Goal: Information Seeking & Learning: Learn about a topic

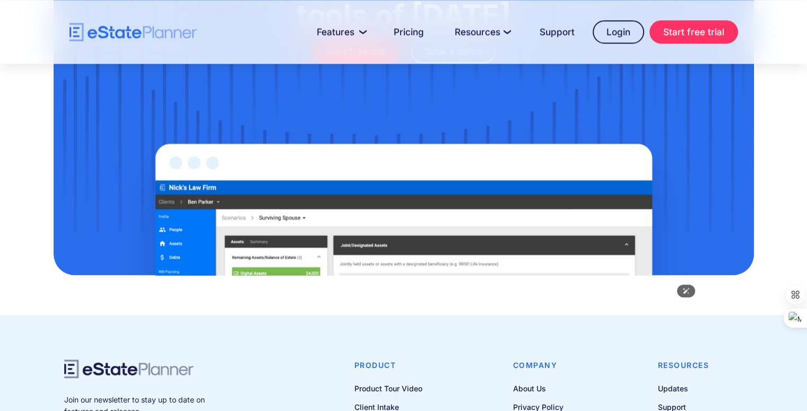
scroll to position [1408, 0]
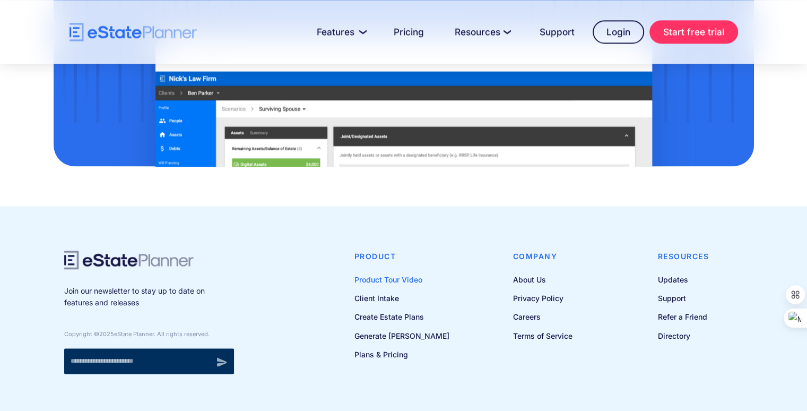
click at [409, 273] on link "Product Tour Video" at bounding box center [401, 279] width 95 height 13
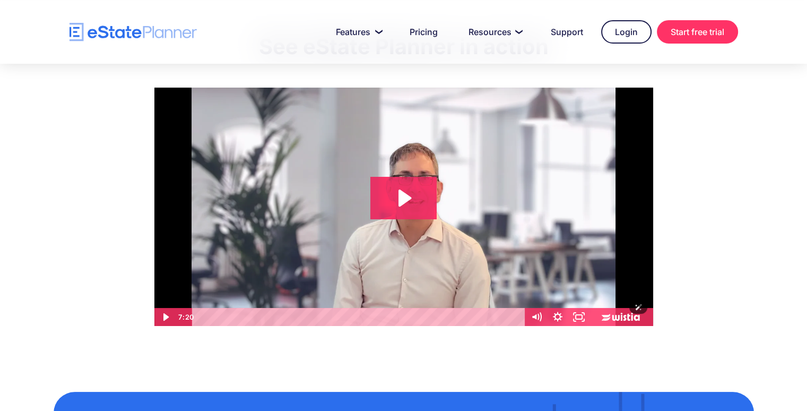
scroll to position [71, 0]
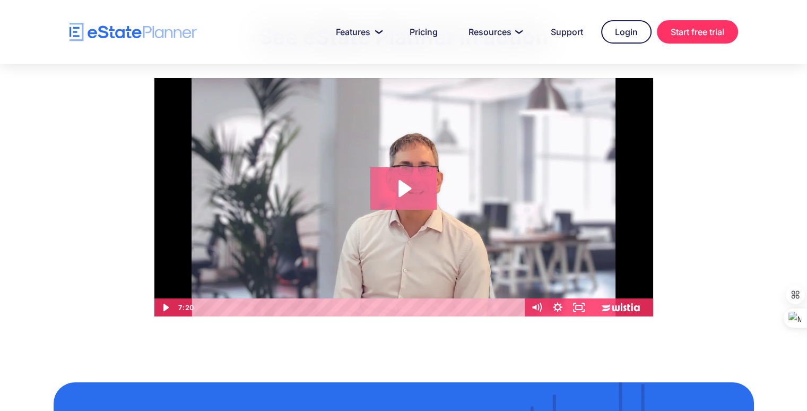
click at [397, 185] on icon "Play Video: eState Product Demo Video" at bounding box center [403, 188] width 66 height 42
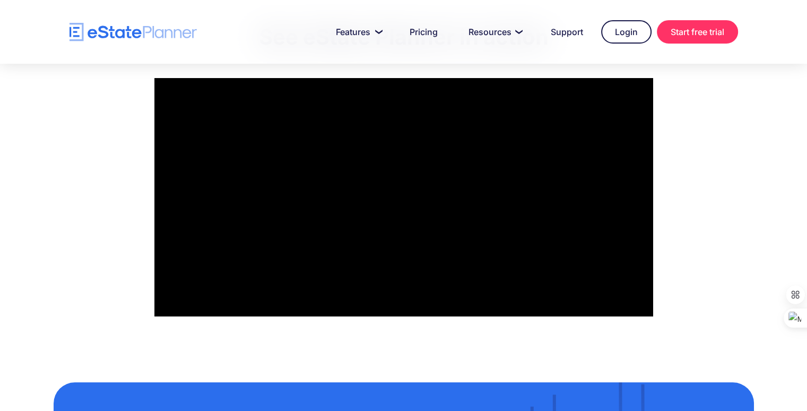
click at [397, 182] on div at bounding box center [403, 197] width 499 height 238
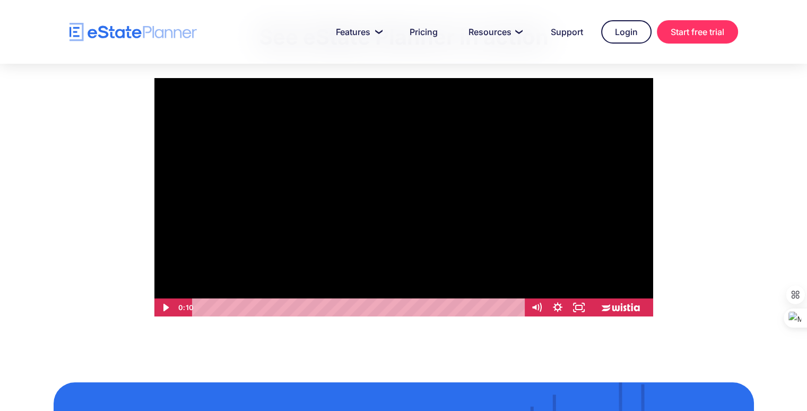
click at [397, 182] on div at bounding box center [403, 197] width 499 height 238
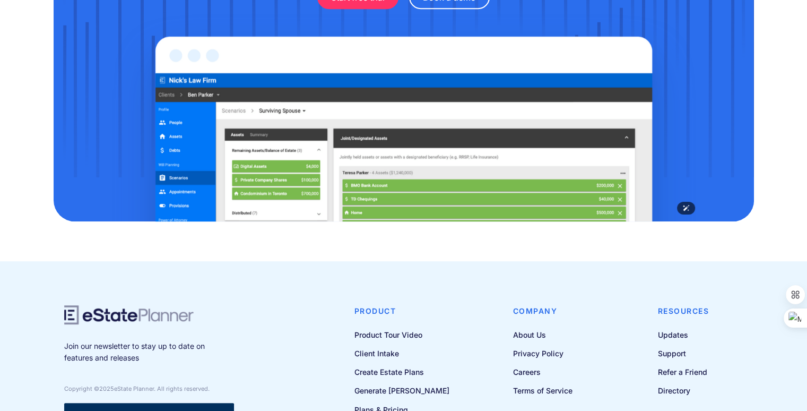
scroll to position [694, 0]
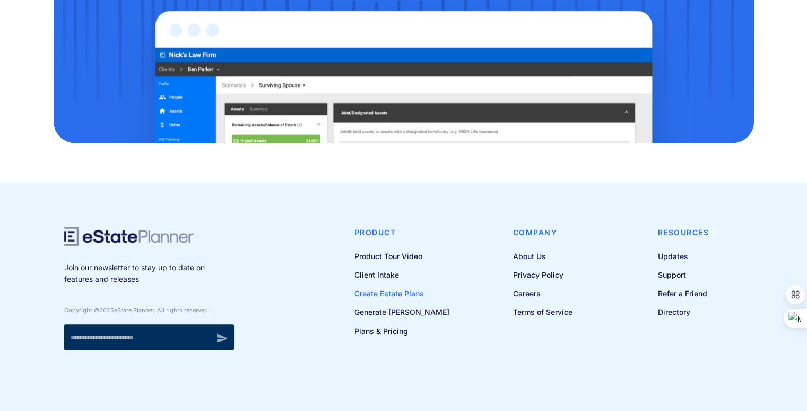
click at [404, 290] on link "Create Estate Plans" at bounding box center [401, 292] width 95 height 13
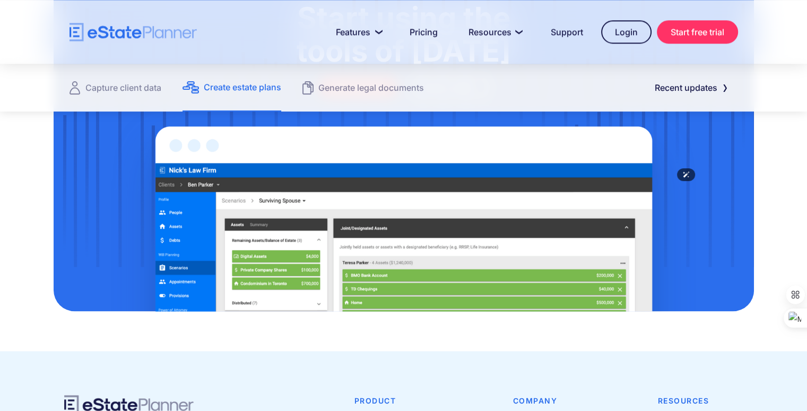
scroll to position [1523, 0]
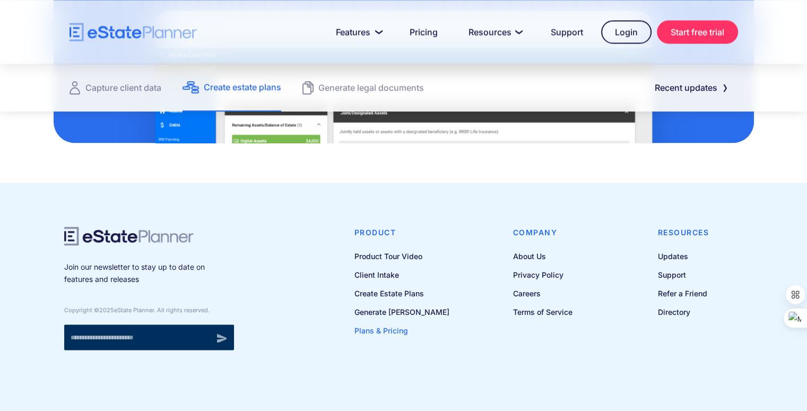
click at [399, 332] on link "Plans & Pricing" at bounding box center [401, 330] width 95 height 13
